Goal: Task Accomplishment & Management: Use online tool/utility

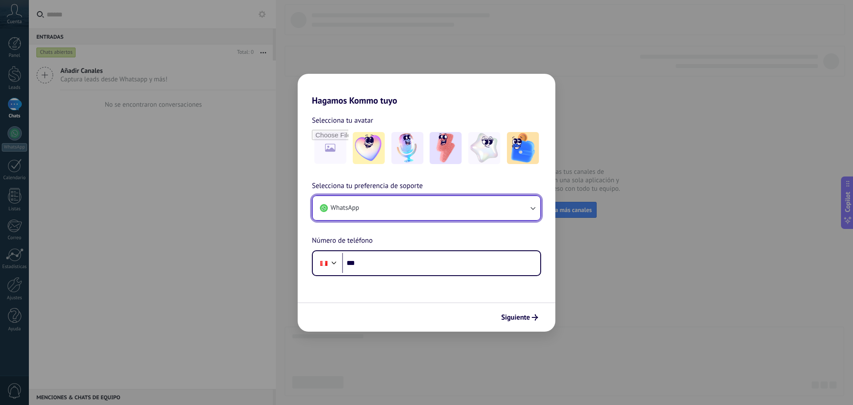
click at [425, 208] on button "WhatsApp" at bounding box center [426, 208] width 227 height 24
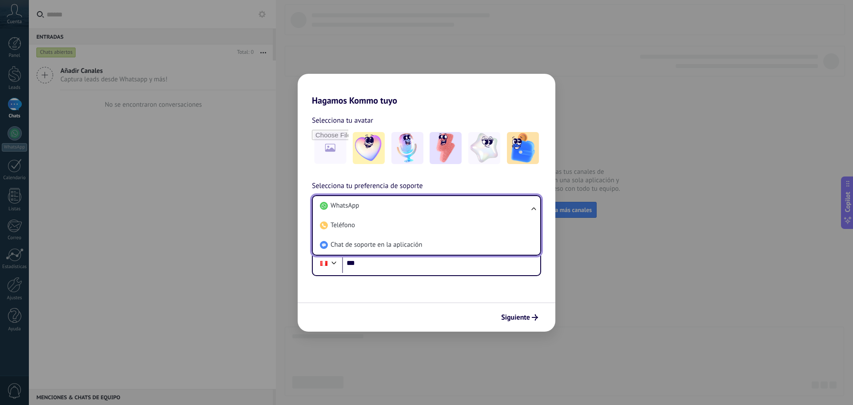
click at [425, 208] on li "WhatsApp" at bounding box center [424, 206] width 217 height 20
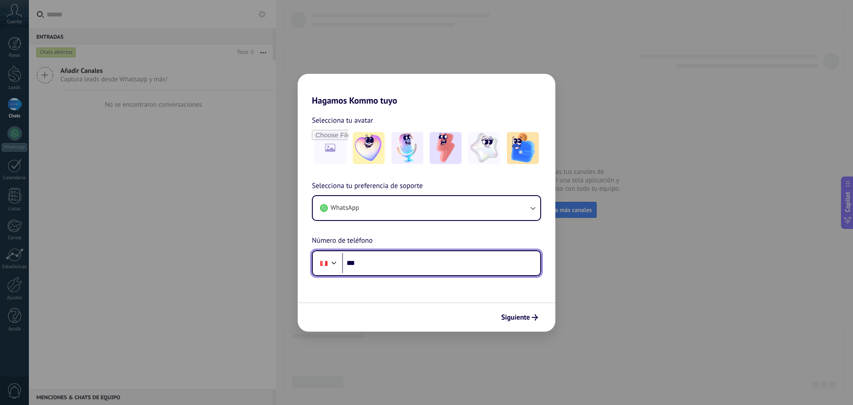
click at [397, 265] on input "***" at bounding box center [441, 263] width 198 height 20
type input "**********"
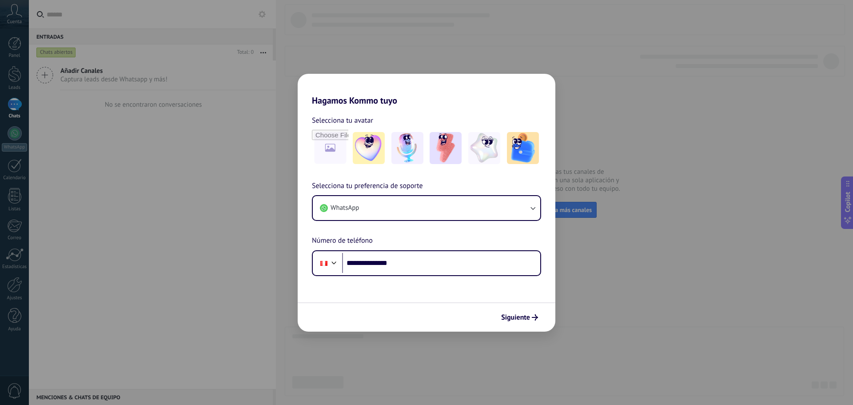
click at [425, 287] on form "**********" at bounding box center [427, 219] width 258 height 226
click at [535, 318] on icon "submit" at bounding box center [535, 317] width 6 height 6
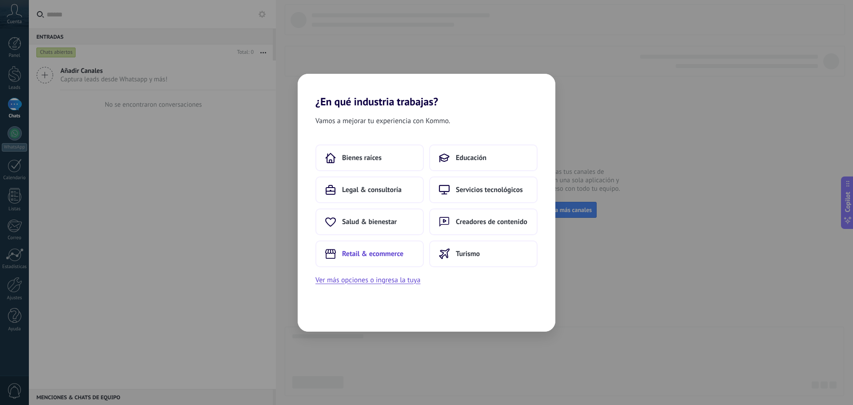
click at [386, 254] on span "Retail & ecommerce" at bounding box center [372, 253] width 61 height 9
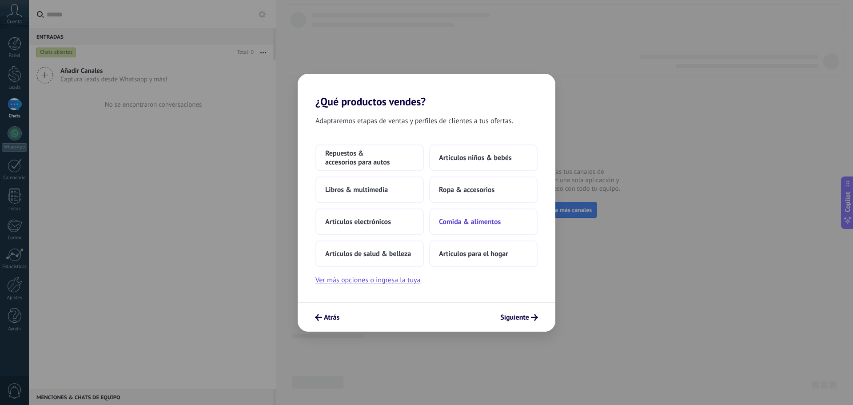
click at [457, 226] on span "Comida & alimentos" at bounding box center [470, 221] width 62 height 9
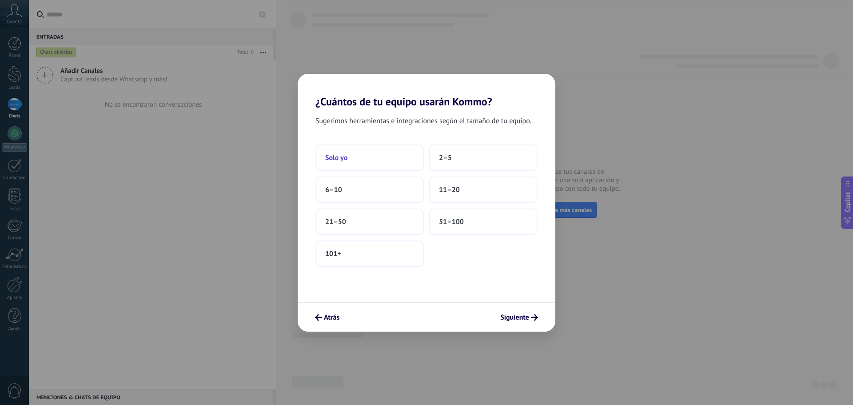
click at [380, 152] on button "Solo yo" at bounding box center [369, 157] width 108 height 27
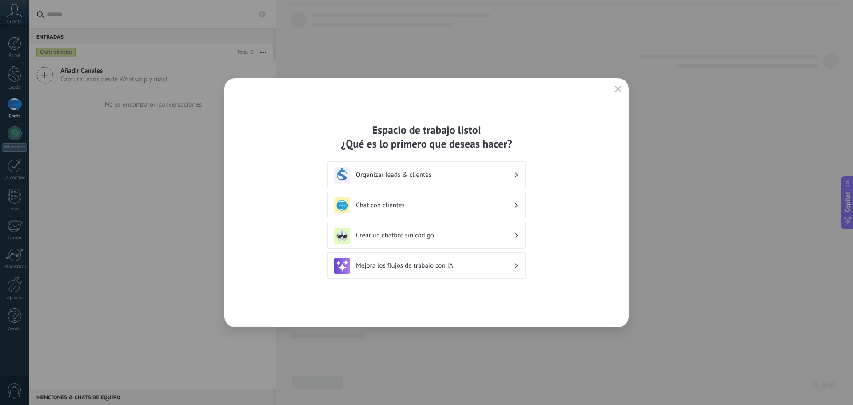
click at [457, 202] on h3 "Chat con clientes" at bounding box center [435, 205] width 158 height 8
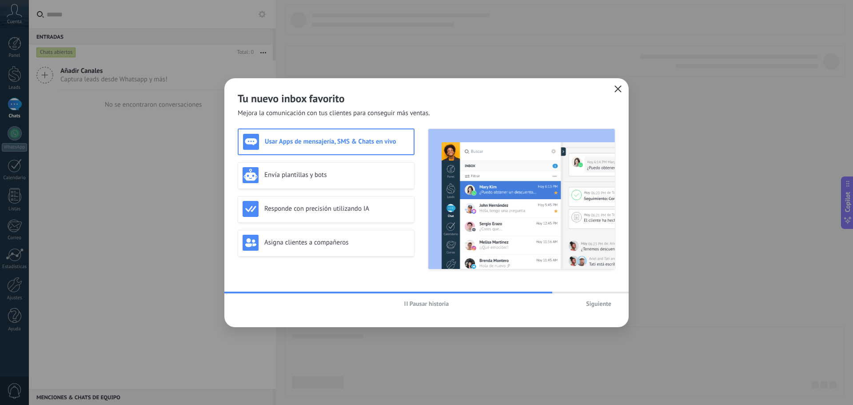
click at [618, 90] on icon "button" at bounding box center [617, 88] width 7 height 7
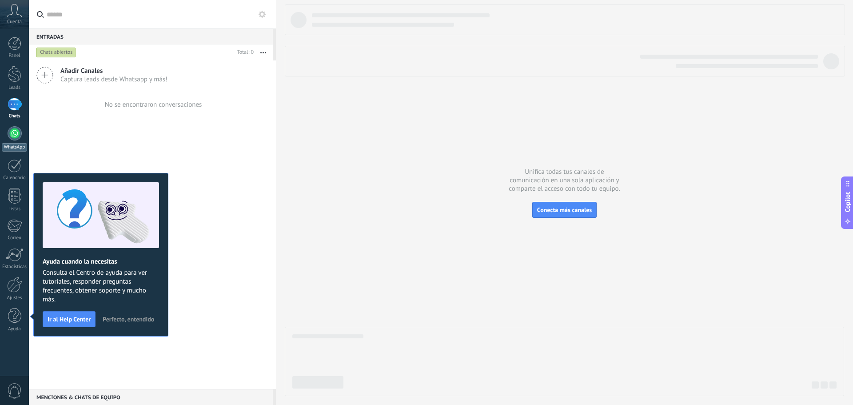
click at [18, 140] on link "WhatsApp" at bounding box center [14, 138] width 29 height 25
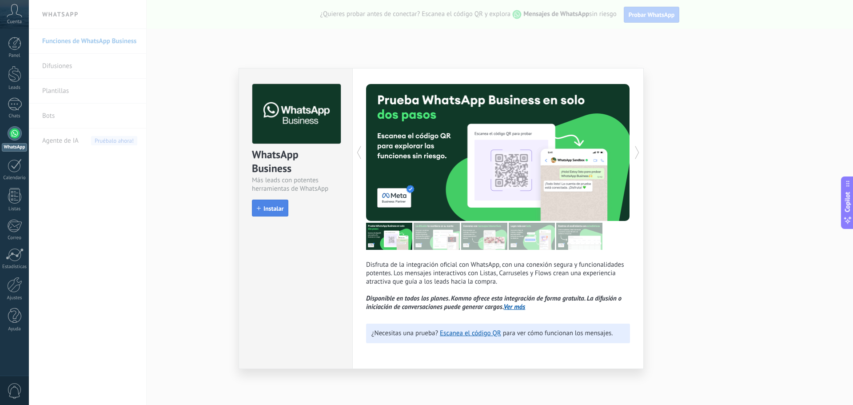
click at [266, 204] on button "Instalar" at bounding box center [270, 207] width 36 height 17
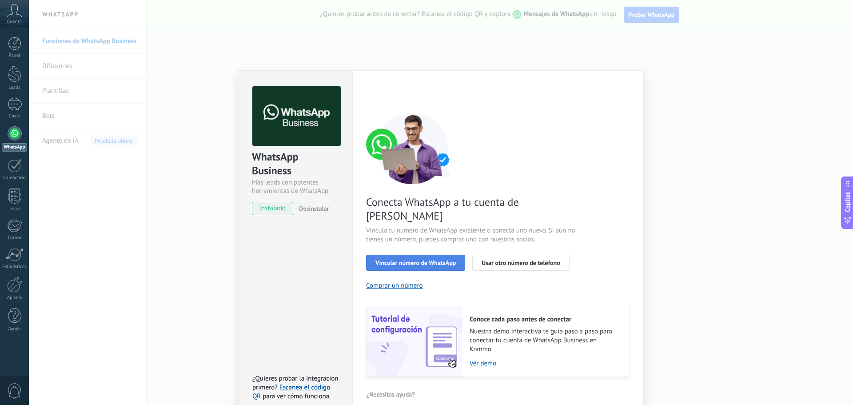
click at [446, 259] on span "Vincular número de WhatsApp" at bounding box center [415, 262] width 80 height 6
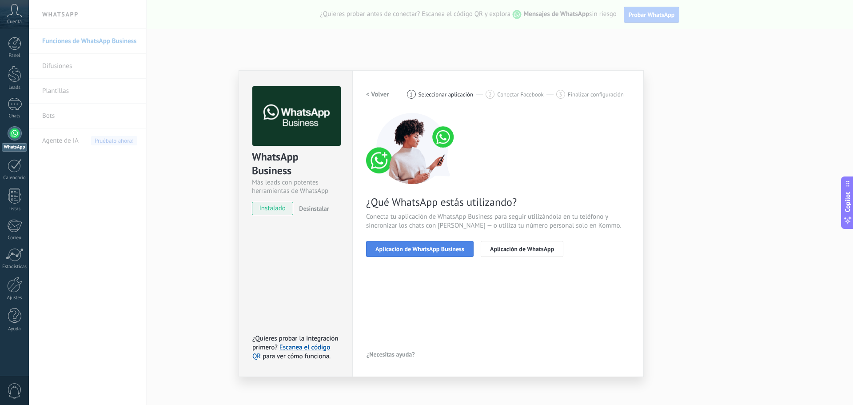
click at [447, 249] on span "Aplicación de WhatsApp Business" at bounding box center [419, 249] width 89 height 6
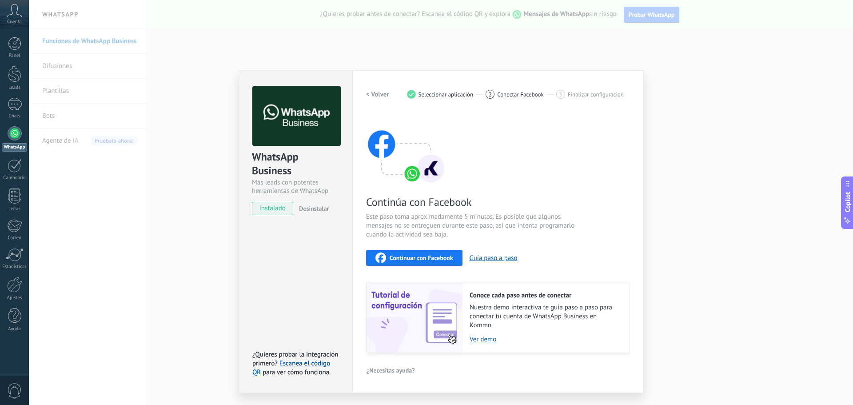
click at [446, 254] on span "Continuar con Facebook" at bounding box center [421, 257] width 64 height 6
click at [411, 257] on span "Continuar con Facebook" at bounding box center [421, 257] width 64 height 6
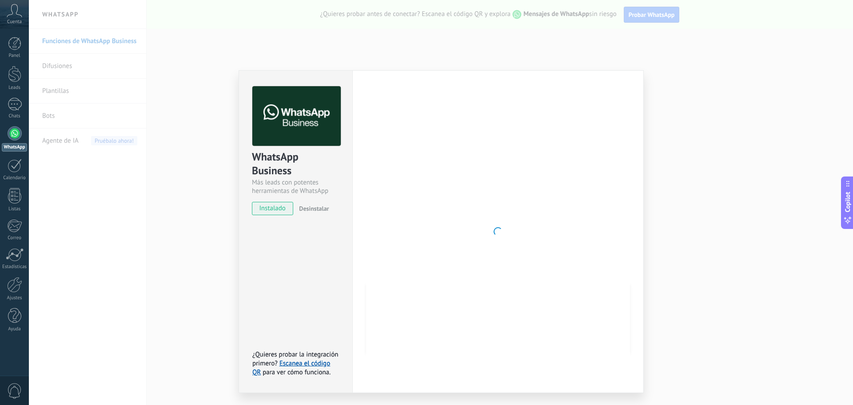
click at [489, 108] on div at bounding box center [498, 231] width 264 height 290
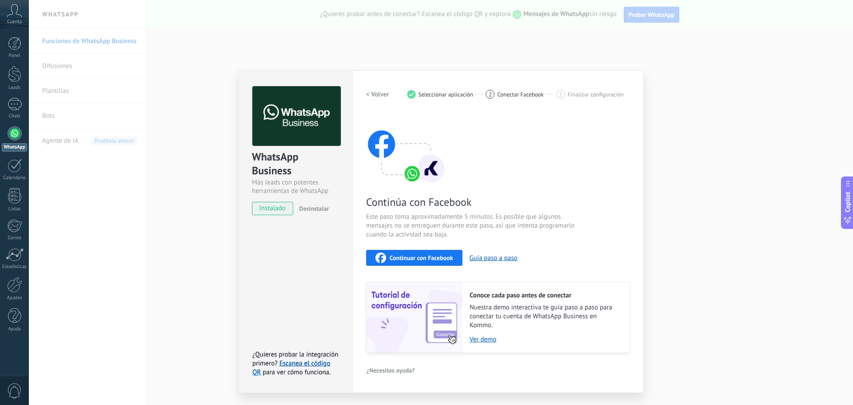
click at [439, 258] on span "Continuar con Facebook" at bounding box center [421, 257] width 64 height 6
click at [554, 258] on div "Continuar con Facebook Guía paso a paso" at bounding box center [498, 258] width 264 height 16
click at [418, 260] on span "Continuar con Facebook" at bounding box center [421, 257] width 64 height 6
click at [409, 255] on span "Continuar con Facebook" at bounding box center [421, 257] width 64 height 6
